Goal: Check status: Check status

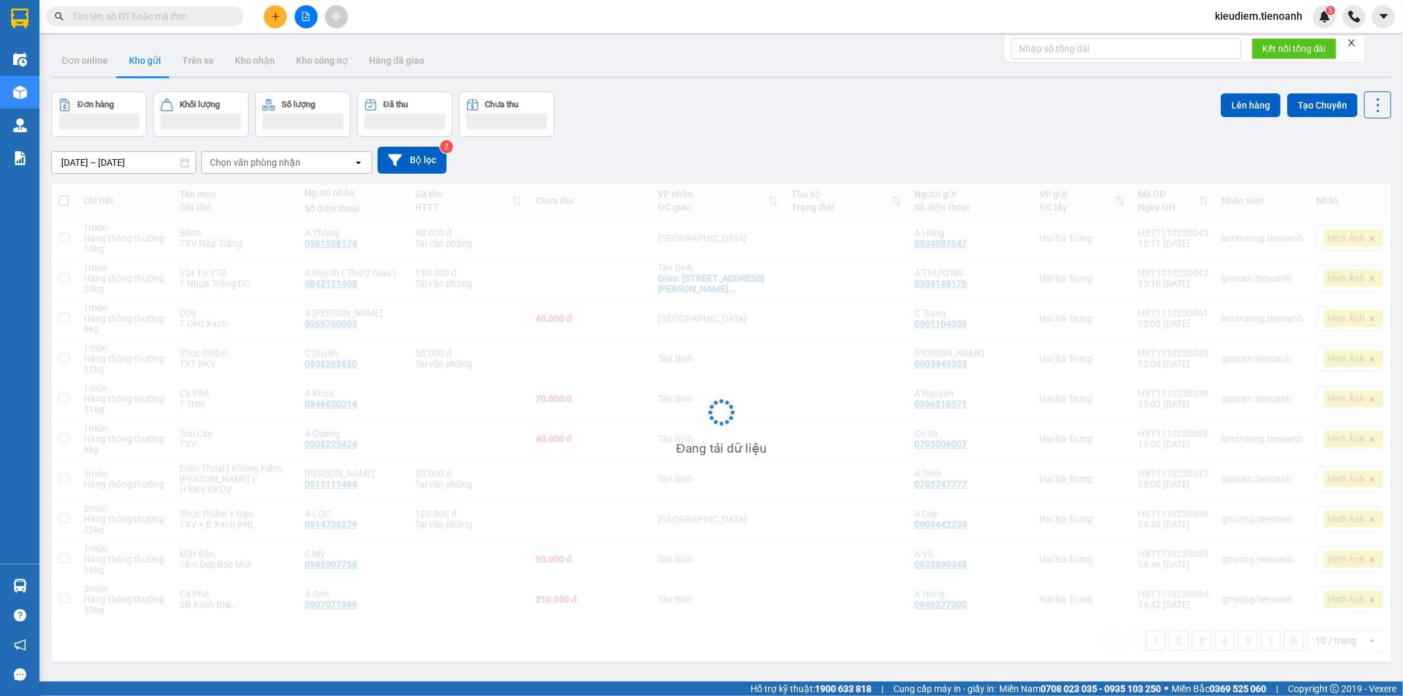
click at [142, 11] on input "text" at bounding box center [149, 16] width 155 height 14
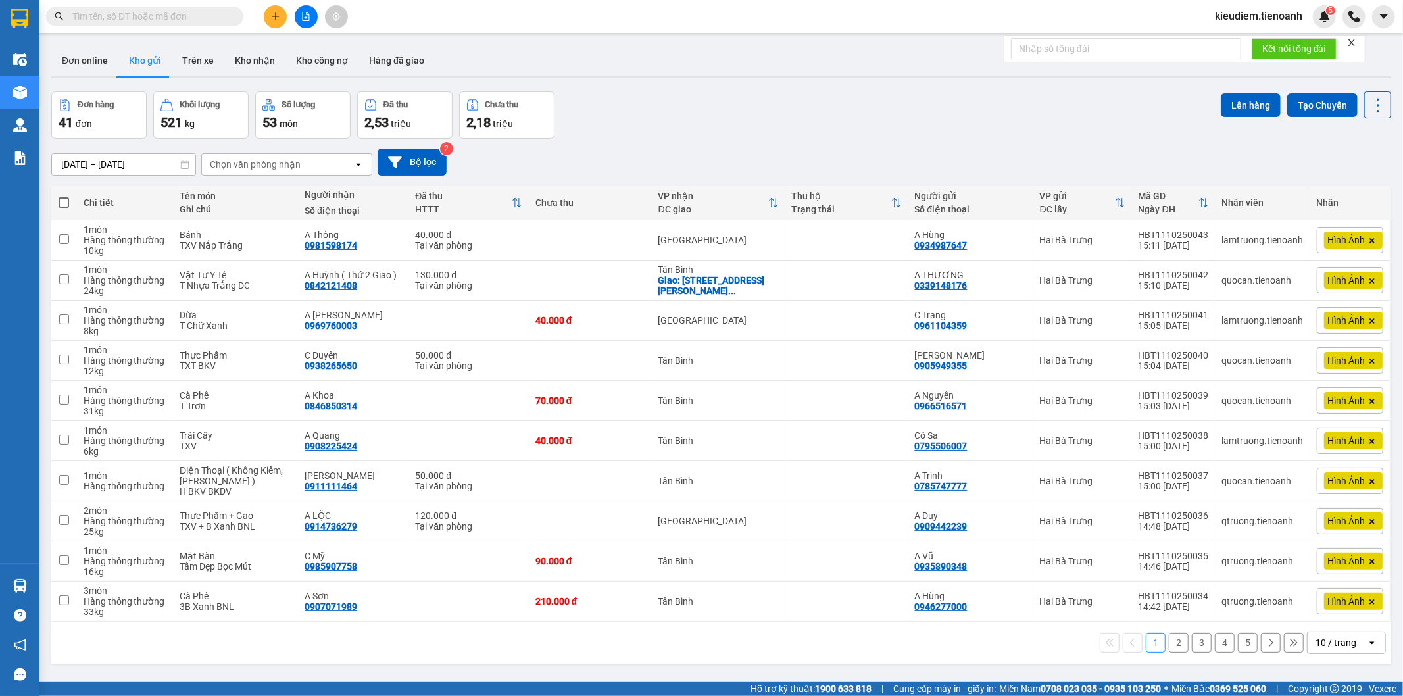
click at [1264, 5] on div "kieudiem.tienoanh 5" at bounding box center [1271, 16] width 132 height 23
click at [1265, 16] on span "kieudiem.tienoanh" at bounding box center [1259, 16] width 109 height 16
click at [759, 149] on div "[DATE] – [DATE] Press the down arrow key to interact with the calendar and sele…" at bounding box center [721, 162] width 1340 height 27
click at [251, 58] on button "Kho nhận" at bounding box center [254, 61] width 61 height 32
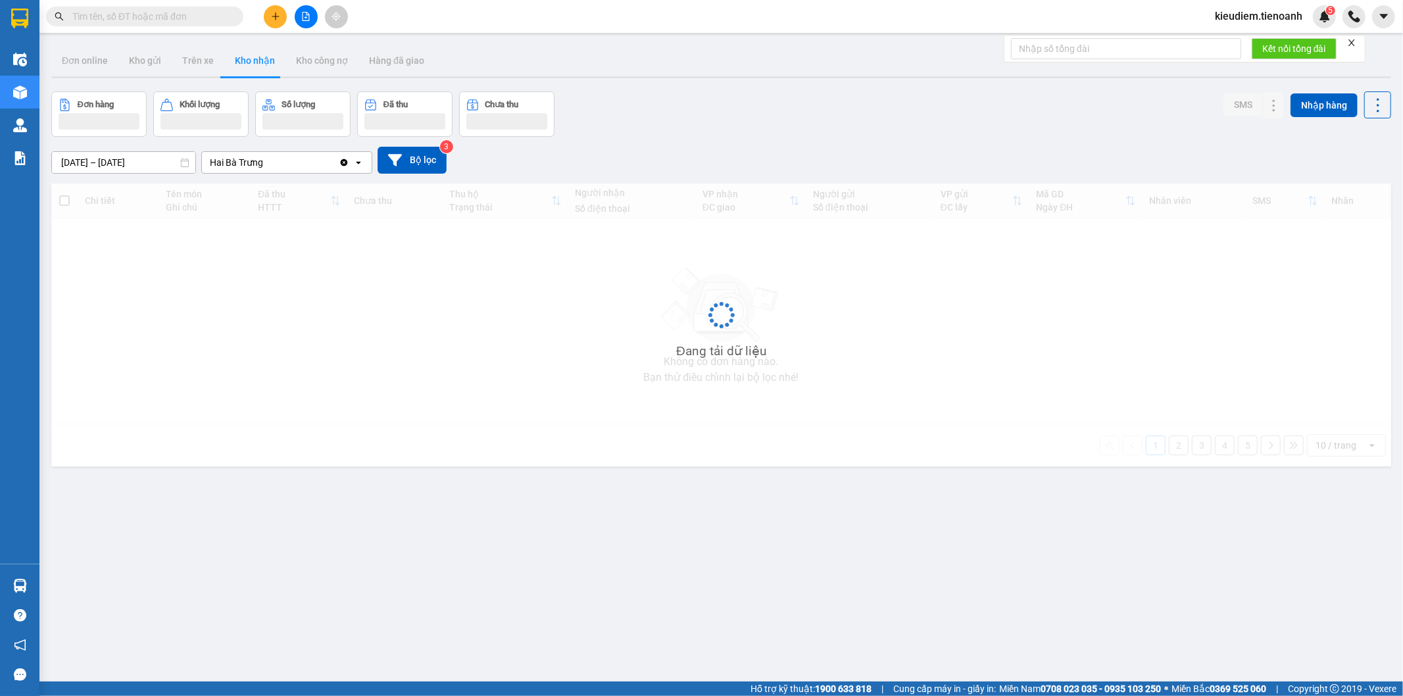
click at [141, 164] on input "[DATE] – [DATE]" at bounding box center [123, 162] width 143 height 21
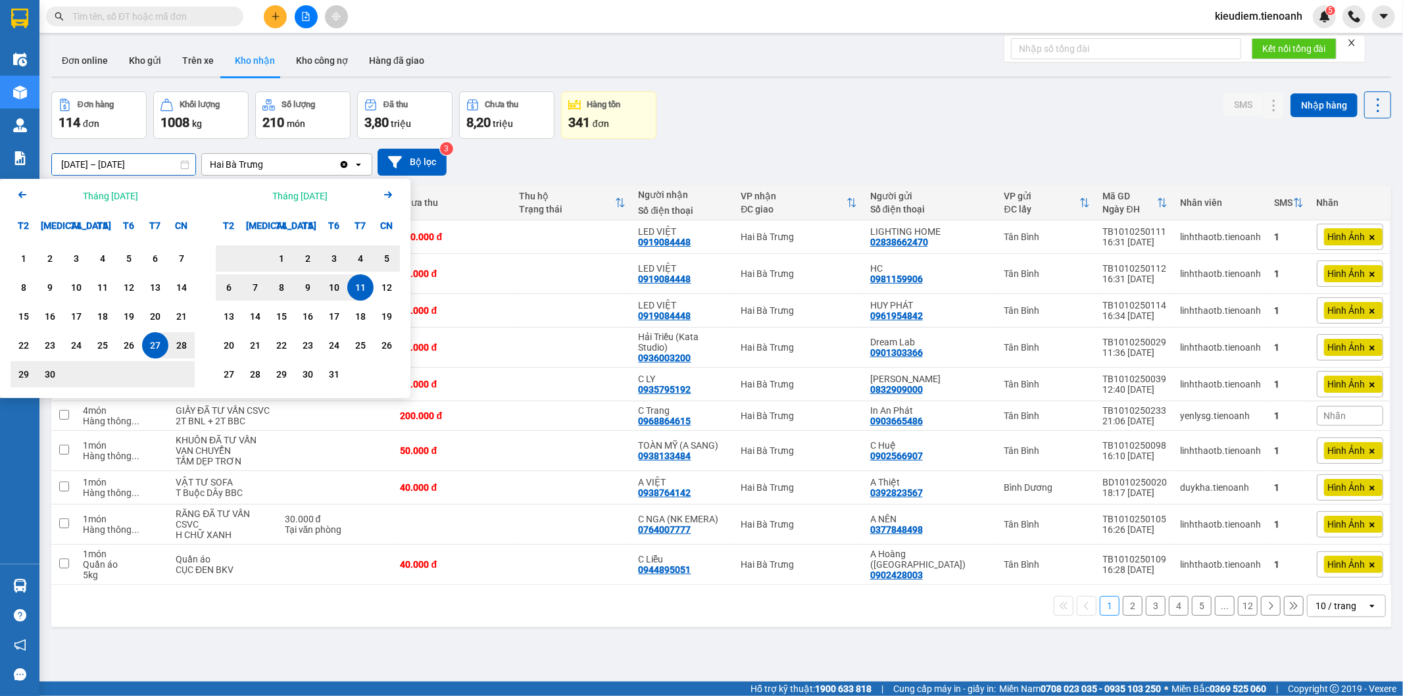
click at [74, 155] on input "[DATE] – [DATE]" at bounding box center [123, 164] width 143 height 21
click at [70, 164] on input "[DATE] – [DATE]" at bounding box center [123, 164] width 143 height 21
click at [69, 164] on input "[DATE] – [DATE]" at bounding box center [123, 164] width 143 height 21
drag, startPoint x: 70, startPoint y: 164, endPoint x: 61, endPoint y: 162, distance: 9.6
click at [61, 162] on input "[DATE] – [DATE]" at bounding box center [123, 164] width 143 height 21
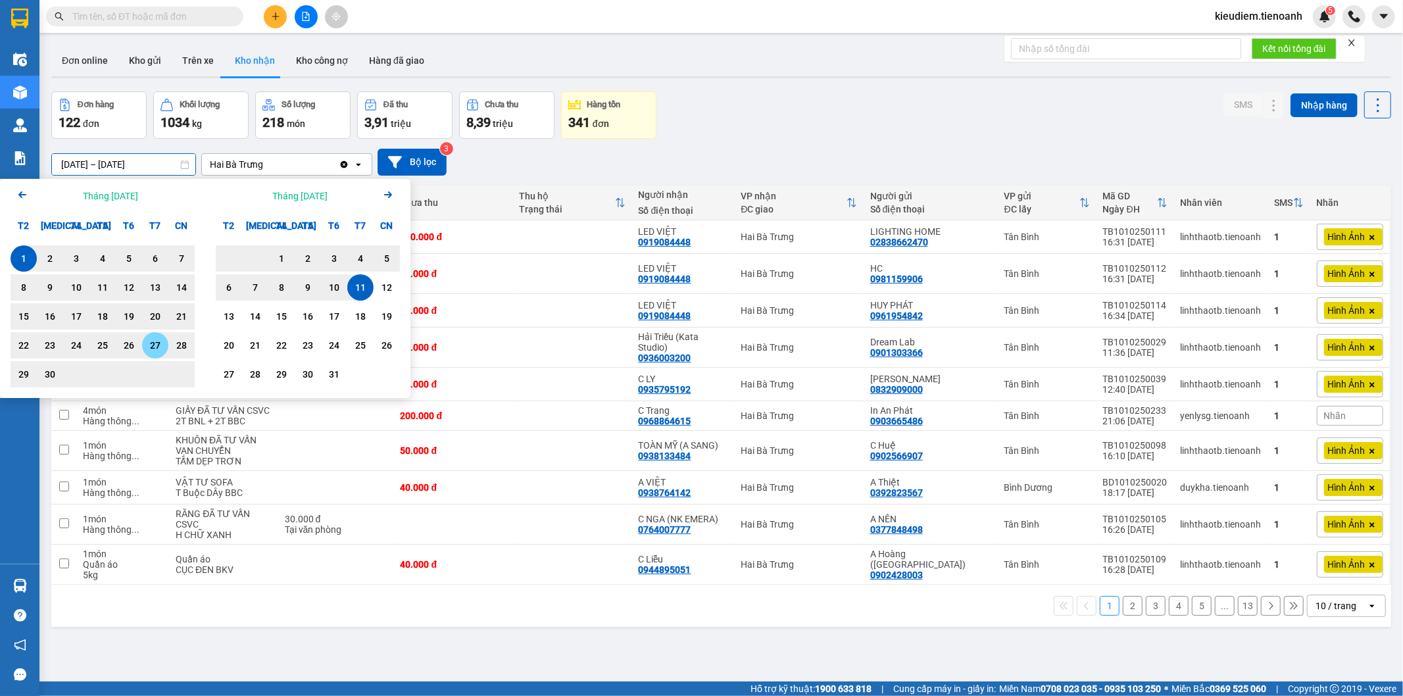
drag, startPoint x: 86, startPoint y: 161, endPoint x: 79, endPoint y: 162, distance: 7.3
click at [79, 162] on input "[DATE] – [DATE]" at bounding box center [123, 164] width 143 height 21
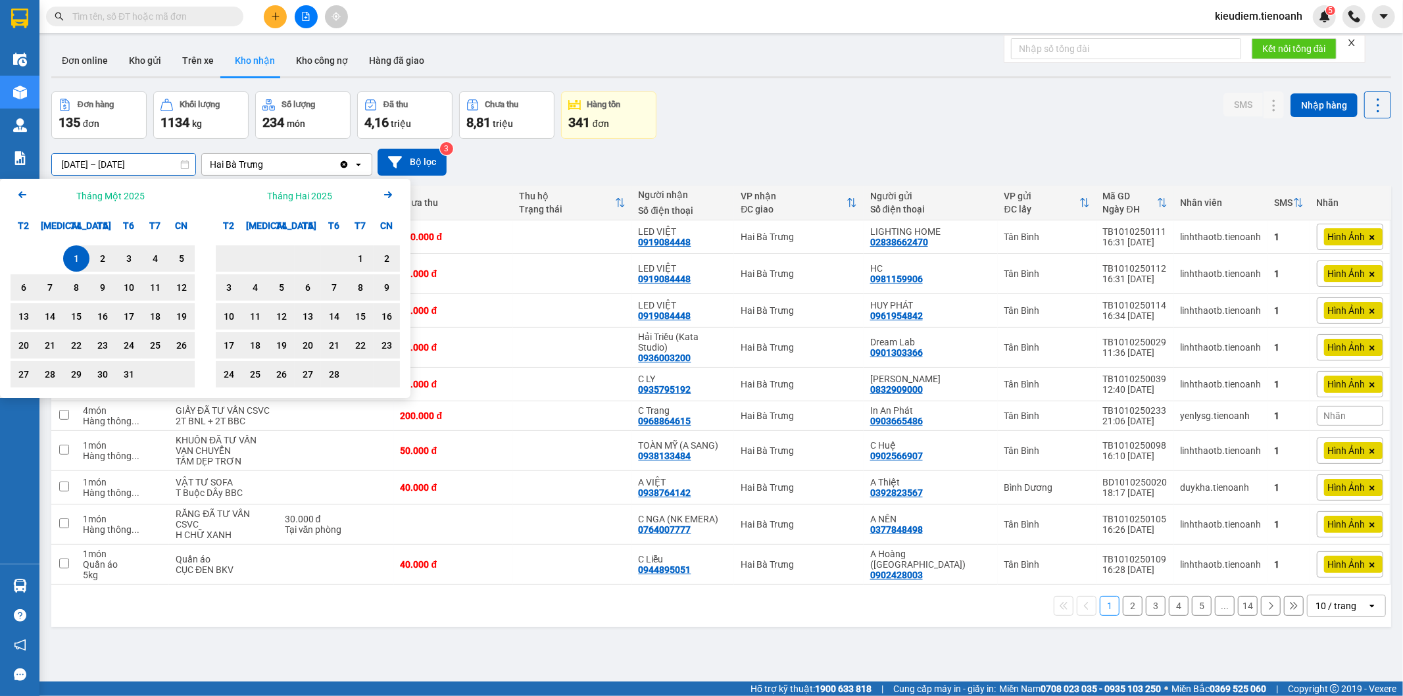
type input "[DATE] – [DATE]"
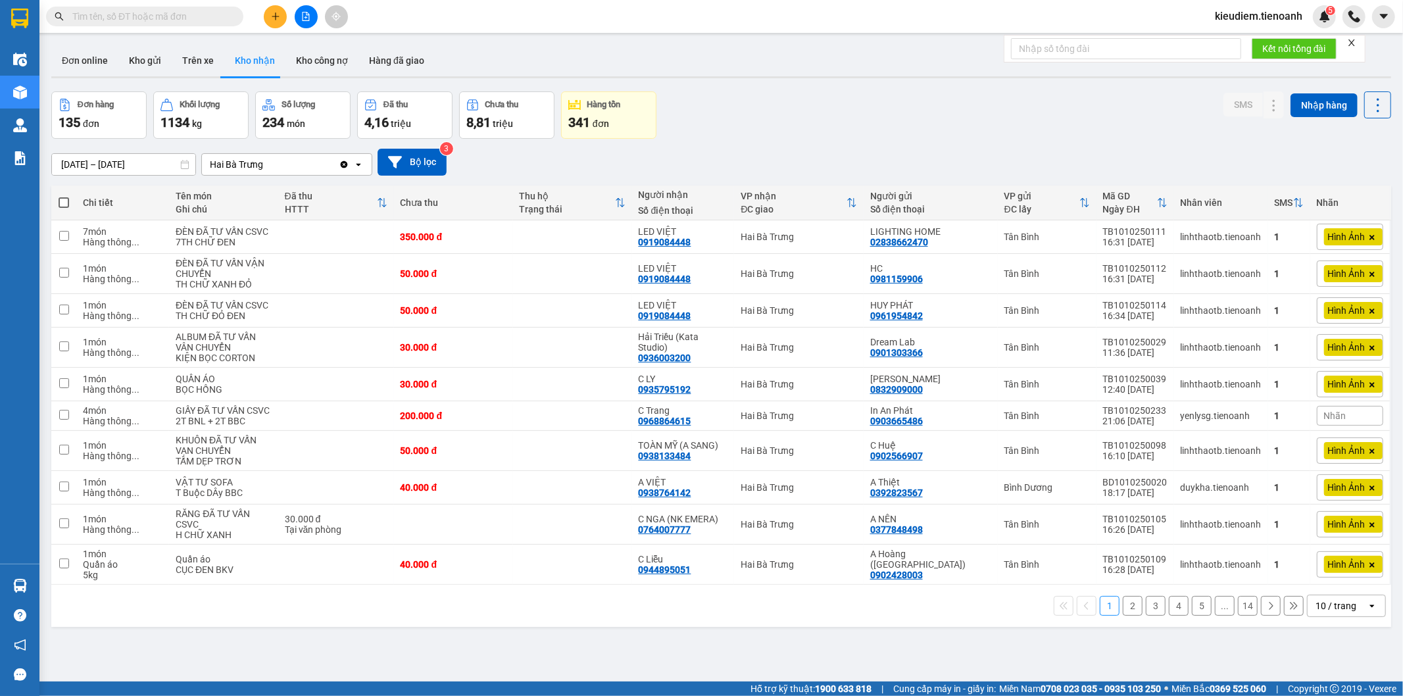
click at [234, 147] on div "[DATE] – [DATE] Press the down arrow key to interact with the calendar and sele…" at bounding box center [721, 162] width 1340 height 47
click at [501, 164] on div "[DATE] – [DATE] Press the down arrow key to interact with the calendar and sele…" at bounding box center [721, 162] width 1340 height 27
click at [379, 527] on div "Tại văn phòng" at bounding box center [336, 529] width 103 height 11
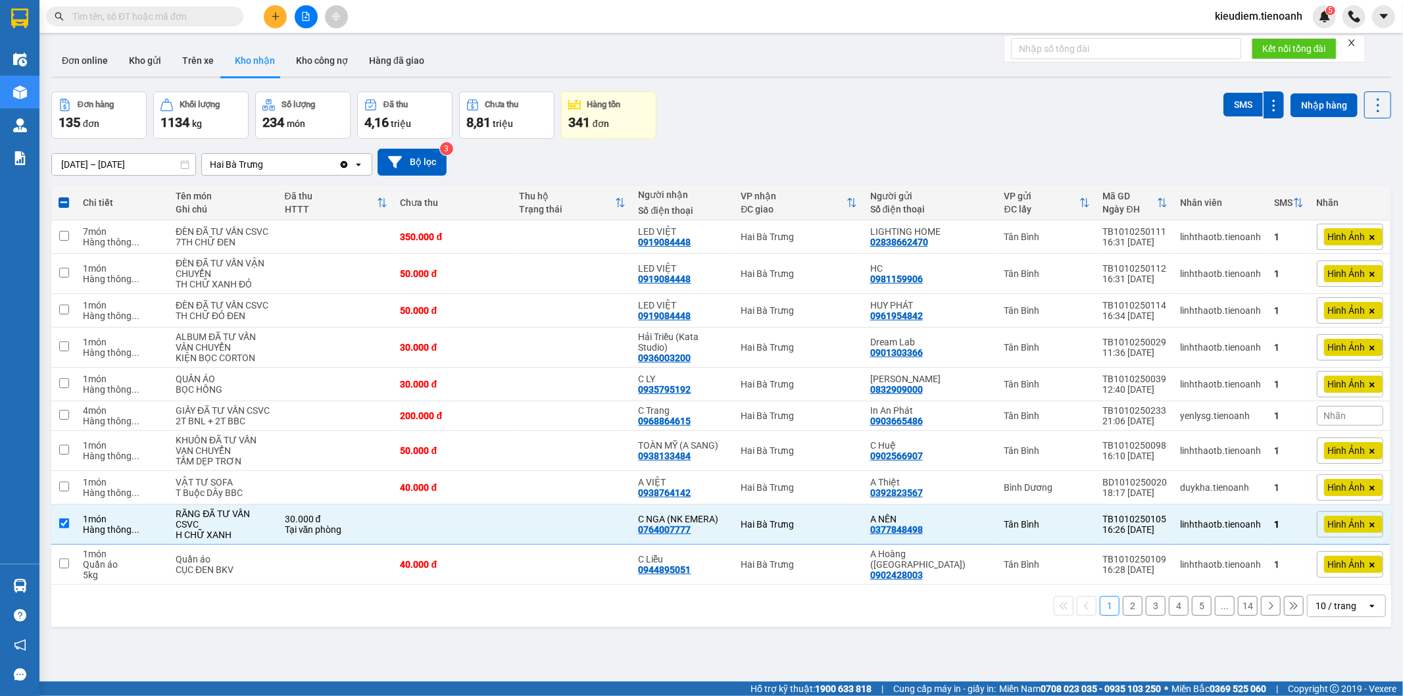
click at [1351, 605] on div "10 / trang" at bounding box center [1337, 605] width 59 height 21
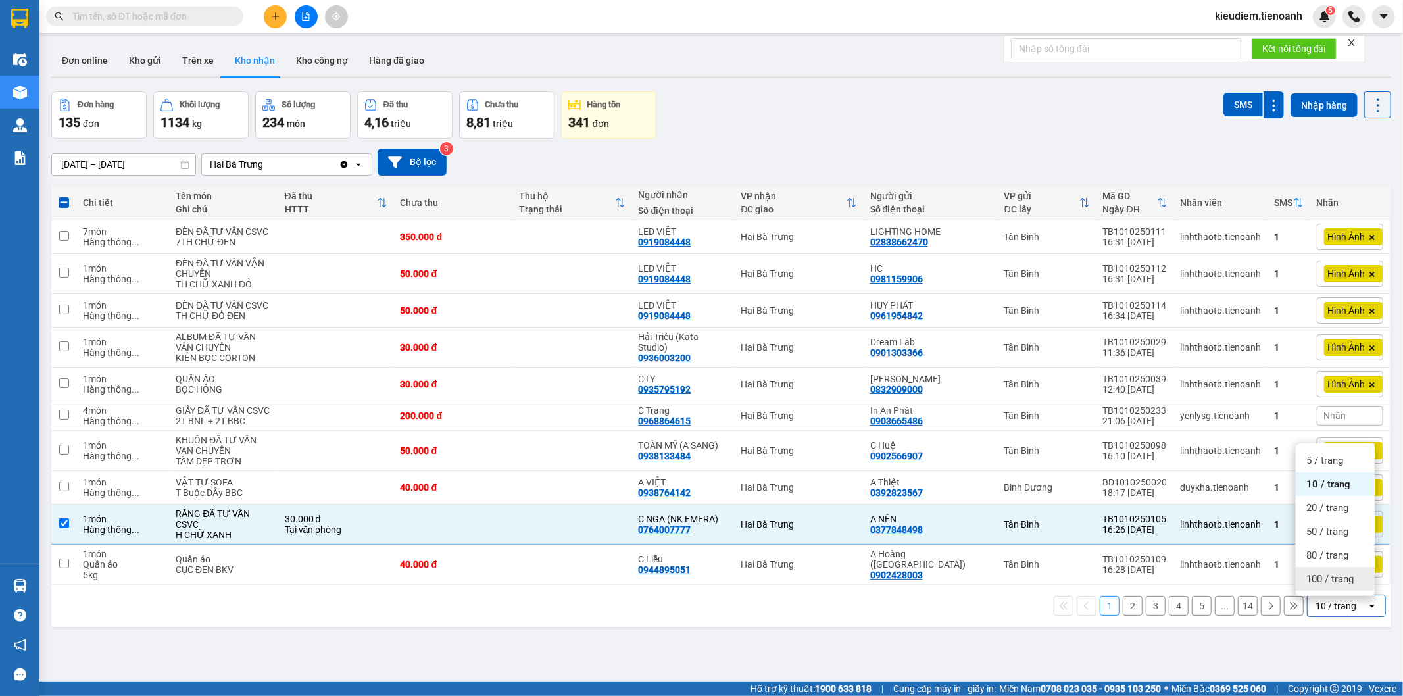
click at [1343, 576] on span "100 / trang" at bounding box center [1329, 578] width 47 height 13
checkbox input "false"
